Goal: Check status

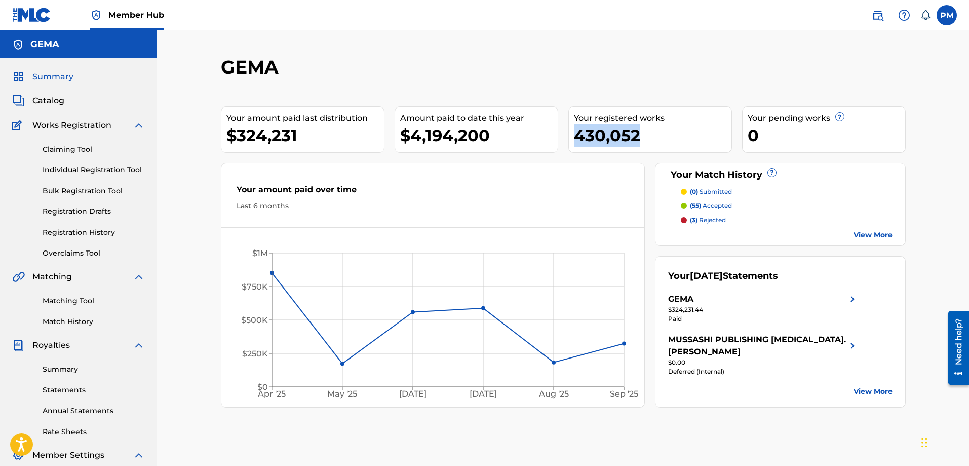
drag, startPoint x: 640, startPoint y: 137, endPoint x: 577, endPoint y: 137, distance: 63.3
click at [577, 137] on div "430,052" at bounding box center [653, 135] width 158 height 23
click at [677, 144] on div "430,052" at bounding box center [653, 135] width 158 height 23
drag, startPoint x: 640, startPoint y: 137, endPoint x: 577, endPoint y: 133, distance: 64.0
click at [577, 133] on div "430,052" at bounding box center [653, 135] width 158 height 23
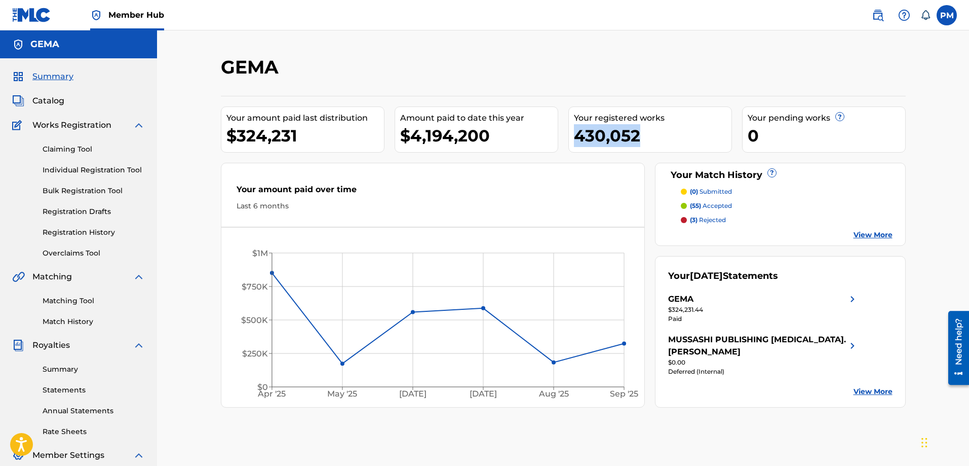
click at [641, 138] on div "430,052" at bounding box center [653, 135] width 158 height 23
click at [640, 137] on div "430,052" at bounding box center [653, 135] width 158 height 23
drag, startPoint x: 638, startPoint y: 138, endPoint x: 579, endPoint y: 134, distance: 59.4
click at [579, 134] on div "430,052" at bounding box center [653, 135] width 158 height 23
click at [656, 138] on div "430,052" at bounding box center [653, 135] width 158 height 23
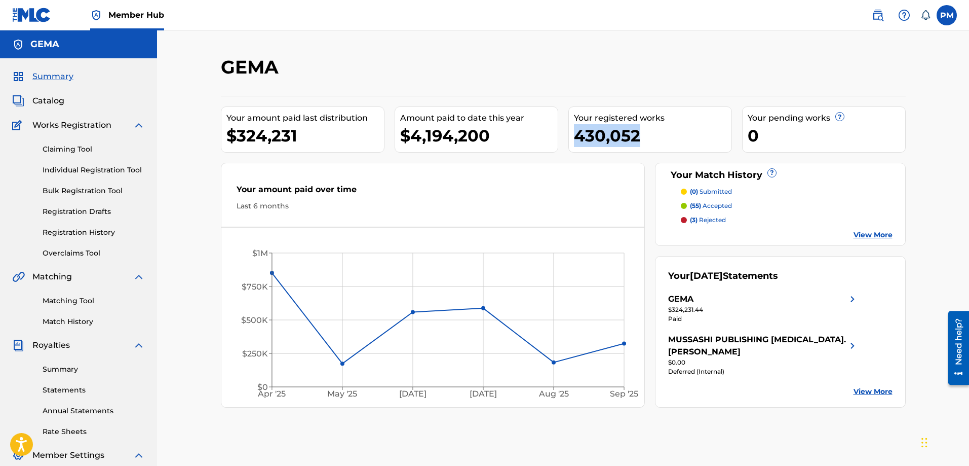
click at [644, 137] on div "430,052" at bounding box center [653, 135] width 158 height 23
click at [638, 137] on div "430,052" at bounding box center [653, 135] width 158 height 23
drag, startPoint x: 639, startPoint y: 137, endPoint x: 577, endPoint y: 137, distance: 62.3
click at [577, 137] on div "430,052" at bounding box center [653, 135] width 158 height 23
click at [618, 133] on div "430,052" at bounding box center [653, 135] width 158 height 23
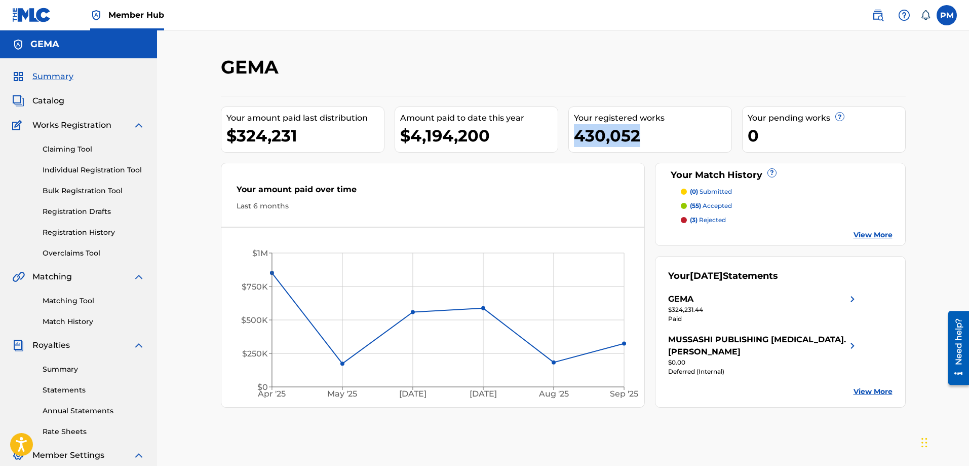
drag, startPoint x: 641, startPoint y: 134, endPoint x: 577, endPoint y: 135, distance: 64.4
click at [577, 135] on div "430,052" at bounding box center [653, 135] width 158 height 23
click at [642, 138] on div "430,052" at bounding box center [653, 135] width 158 height 23
drag, startPoint x: 639, startPoint y: 137, endPoint x: 578, endPoint y: 137, distance: 61.3
click at [578, 137] on div "430,052" at bounding box center [653, 135] width 158 height 23
